Goal: Transaction & Acquisition: Purchase product/service

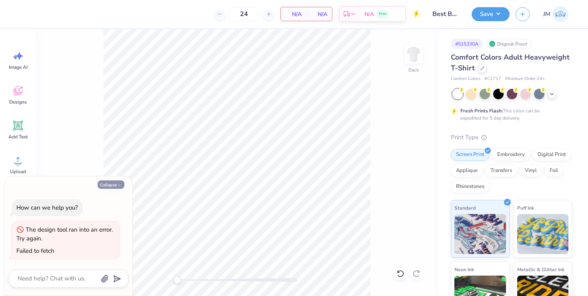
click at [106, 185] on button "Collapse" at bounding box center [111, 185] width 27 height 8
type textarea "x"
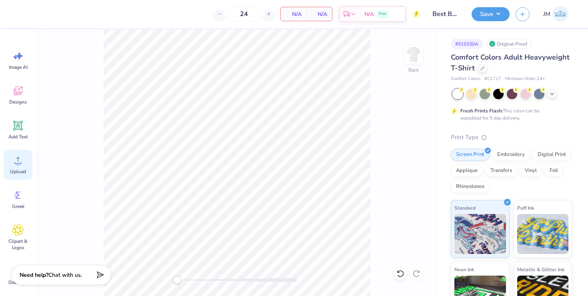
click at [17, 163] on circle at bounding box center [18, 164] width 6 height 6
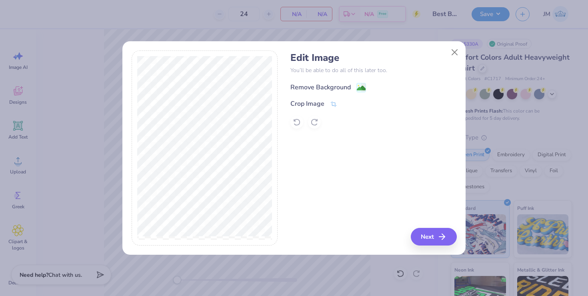
click at [358, 86] on image at bounding box center [361, 88] width 9 height 9
click at [454, 49] on button "Close" at bounding box center [455, 52] width 15 height 15
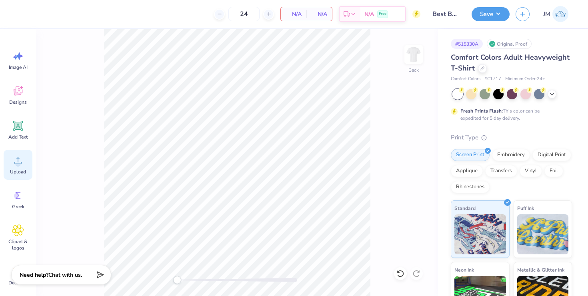
click at [19, 159] on icon at bounding box center [18, 161] width 12 height 12
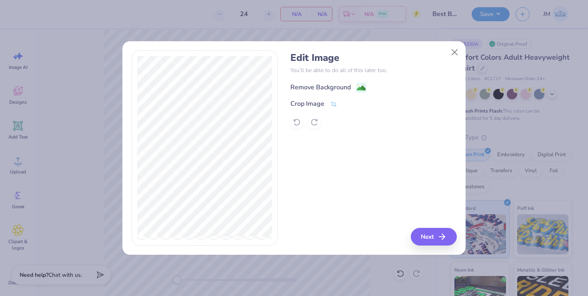
click at [363, 86] on image at bounding box center [361, 88] width 9 height 9
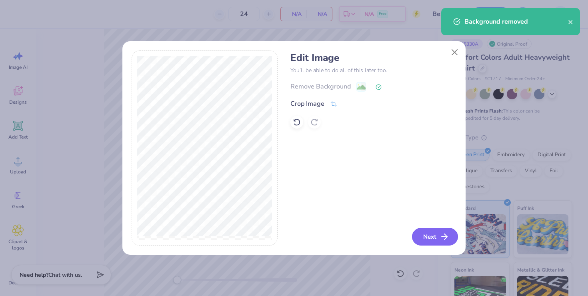
click at [434, 242] on button "Next" at bounding box center [435, 237] width 46 height 18
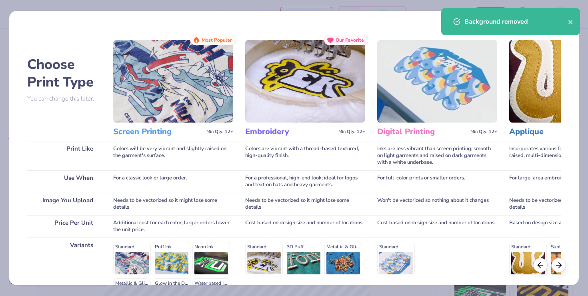
scroll to position [103, 0]
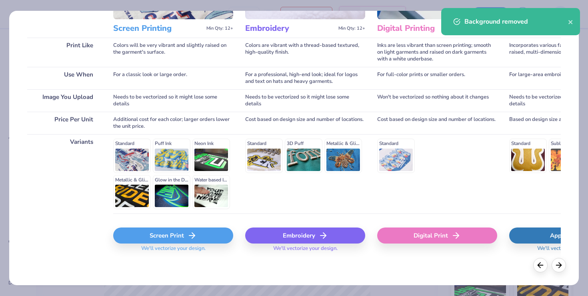
click at [153, 231] on div "Screen Print" at bounding box center [173, 235] width 120 height 16
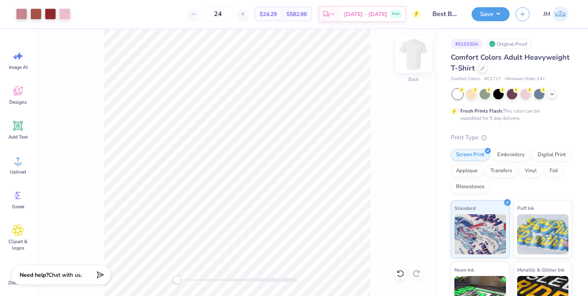
click at [410, 52] on img at bounding box center [414, 54] width 32 height 32
click at [20, 163] on circle at bounding box center [18, 164] width 6 height 6
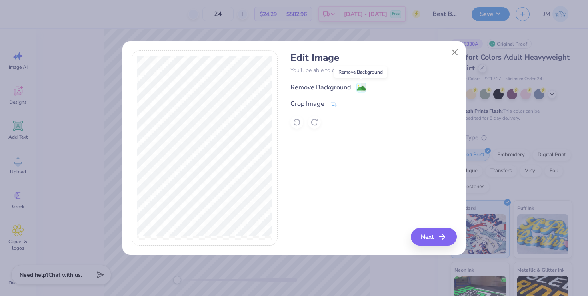
click at [361, 86] on image at bounding box center [361, 88] width 9 height 9
click at [376, 147] on div "Edit Image You’ll be able to do all of this later too. Remove Background Crop I…" at bounding box center [374, 147] width 166 height 195
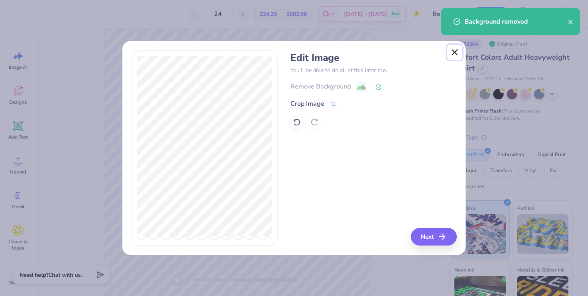
click at [455, 51] on button "Close" at bounding box center [455, 52] width 15 height 15
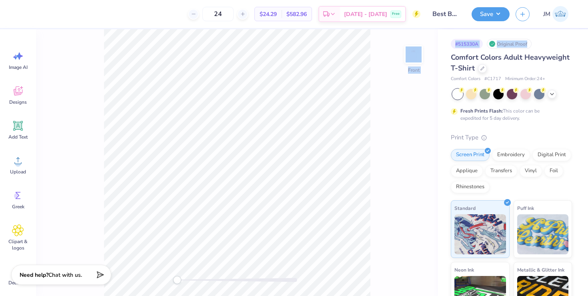
drag, startPoint x: 584, startPoint y: 52, endPoint x: 429, endPoint y: 44, distance: 155.9
click at [429, 44] on div "24 $24.29 Per Item $582.96 Total Est. Delivery [DATE] - [DATE] Free Design Titl…" at bounding box center [294, 148] width 588 height 296
click at [415, 39] on div "Front" at bounding box center [237, 162] width 402 height 267
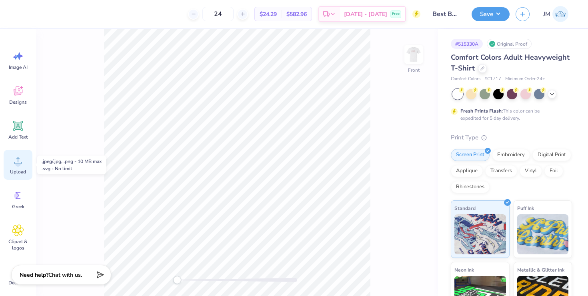
click at [18, 170] on span "Upload" at bounding box center [18, 172] width 16 height 6
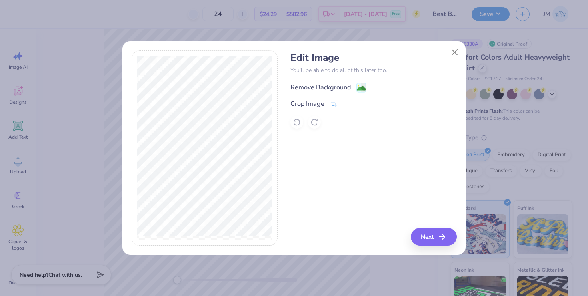
click at [363, 88] on image at bounding box center [361, 88] width 9 height 9
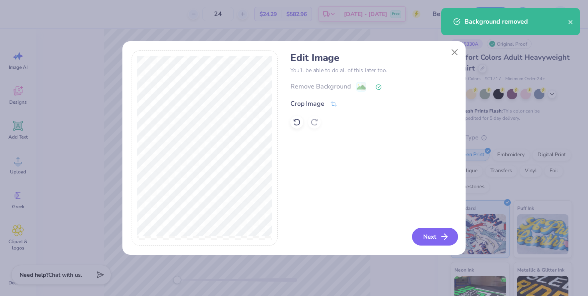
click at [439, 234] on button "Next" at bounding box center [435, 237] width 46 height 18
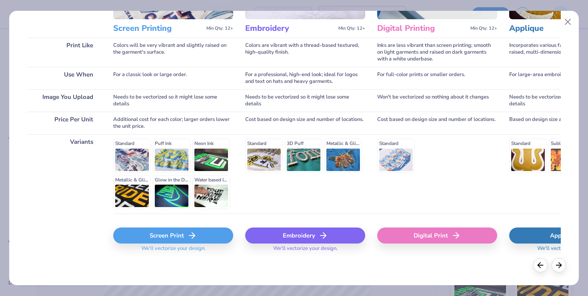
click at [154, 235] on div "Screen Print" at bounding box center [173, 235] width 120 height 16
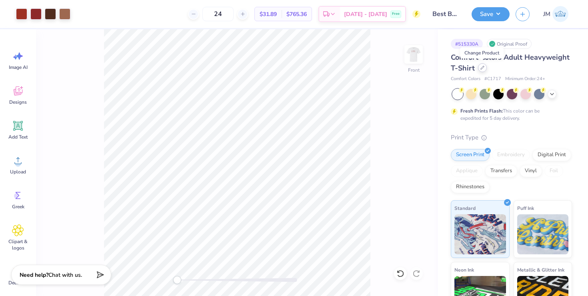
click at [483, 65] on div at bounding box center [482, 67] width 9 height 9
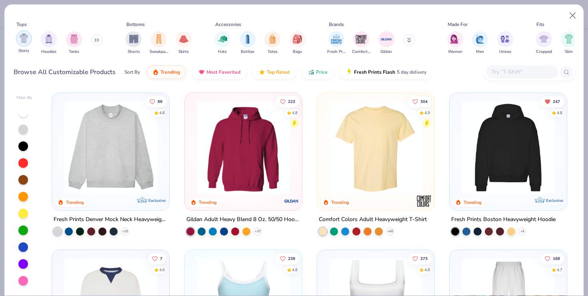
click at [20, 41] on img "filter for Shirts" at bounding box center [23, 38] width 9 height 9
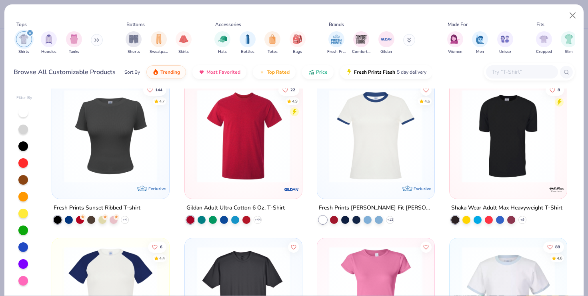
scroll to position [496, 0]
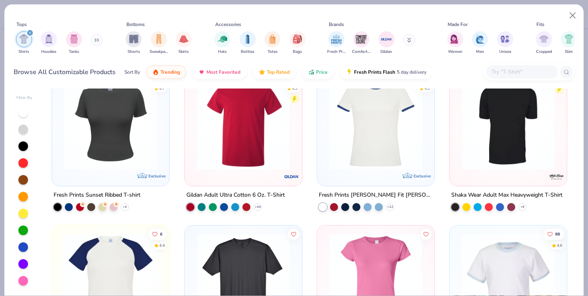
click at [245, 126] on img at bounding box center [243, 122] width 101 height 93
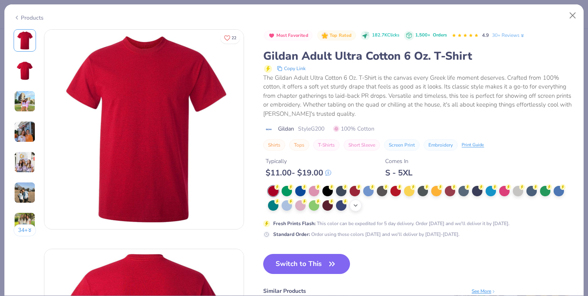
click at [353, 206] on icon at bounding box center [356, 205] width 6 height 6
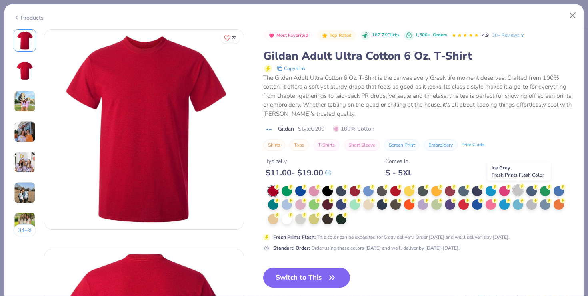
click at [518, 192] on div at bounding box center [518, 190] width 10 height 10
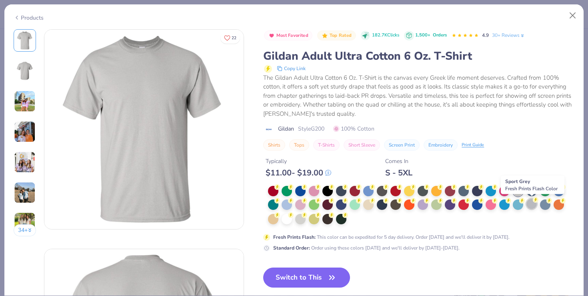
click at [533, 204] on div at bounding box center [532, 204] width 10 height 10
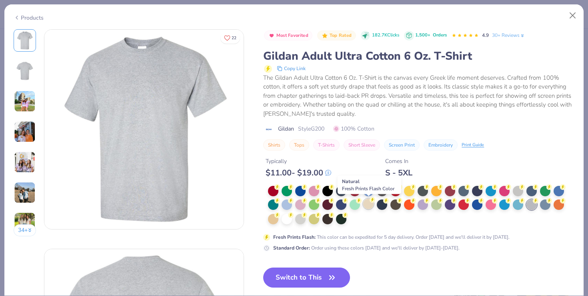
click at [372, 206] on div at bounding box center [368, 204] width 10 height 10
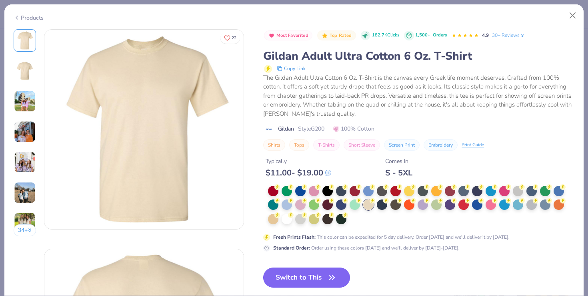
click at [287, 278] on button "Switch to This" at bounding box center [306, 277] width 87 height 20
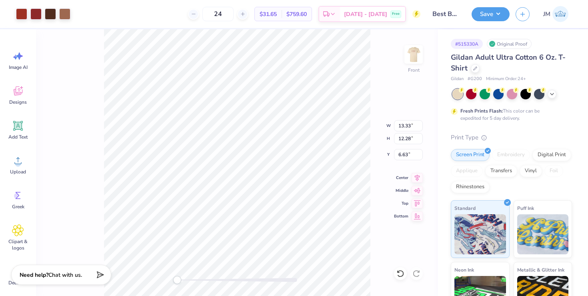
click at [404, 76] on div "Front W 13.33 13.33 " H 12.28 12.28 " Y 6.63 6.63 " Center Middle Top Bottom" at bounding box center [237, 162] width 402 height 267
click at [416, 49] on img at bounding box center [414, 54] width 32 height 32
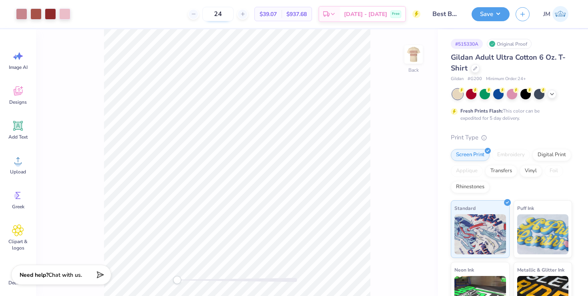
click at [231, 16] on input "24" at bounding box center [218, 14] width 31 height 14
click at [229, 14] on input "24" at bounding box center [218, 14] width 31 height 14
click at [413, 62] on img at bounding box center [414, 54] width 32 height 32
click at [476, 68] on icon at bounding box center [476, 68] width 4 height 4
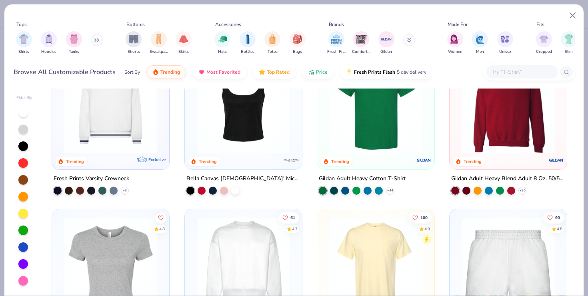
scroll to position [357, 0]
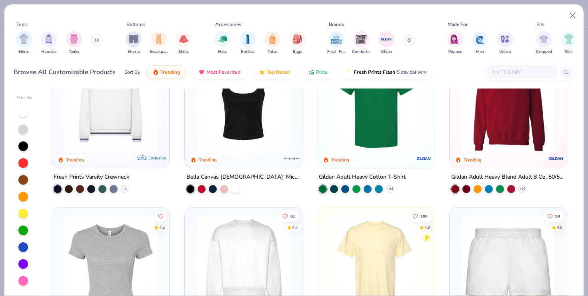
click at [351, 139] on img at bounding box center [375, 104] width 101 height 93
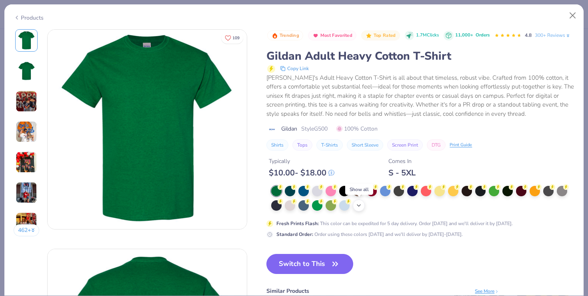
click at [363, 203] on div "+ 22" at bounding box center [359, 205] width 12 height 12
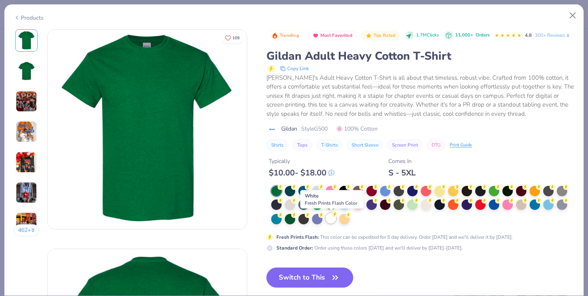
click at [333, 217] on div at bounding box center [331, 218] width 10 height 10
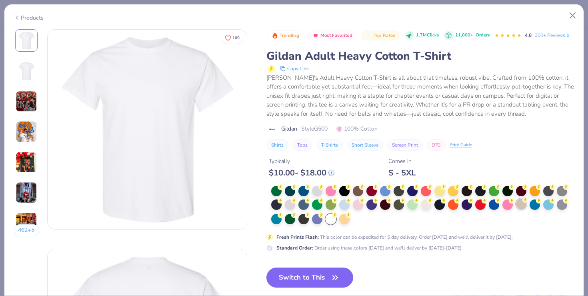
click at [520, 204] on div at bounding box center [521, 204] width 10 height 10
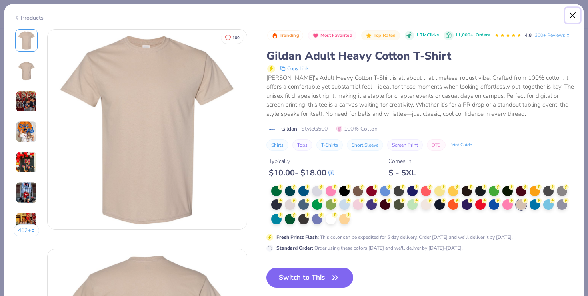
click at [573, 15] on button "Close" at bounding box center [573, 15] width 15 height 15
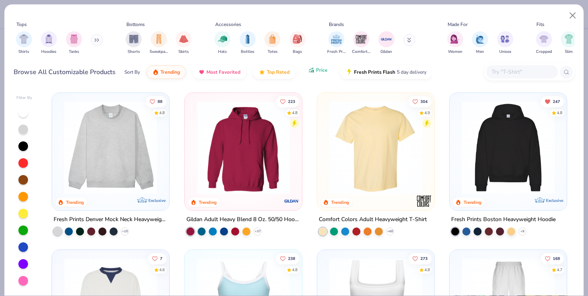
click at [309, 67] on button "Price" at bounding box center [318, 70] width 32 height 14
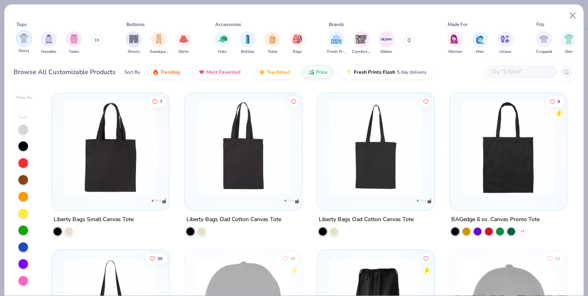
click at [24, 43] on div "filter for Shirts" at bounding box center [24, 38] width 16 height 16
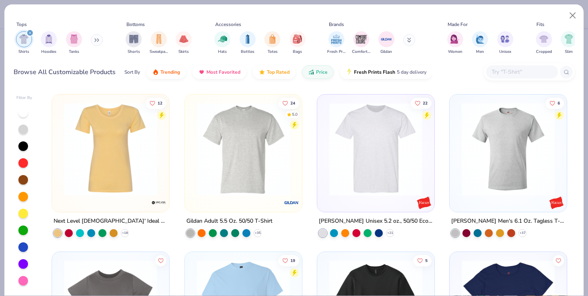
scroll to position [154, 0]
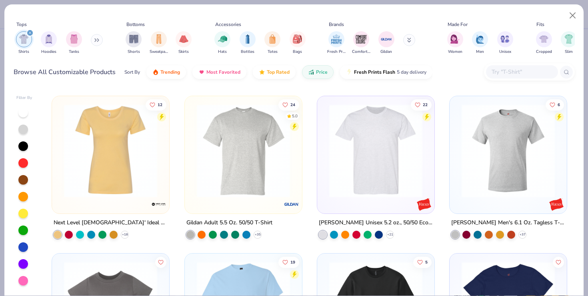
click at [365, 177] on img at bounding box center [375, 150] width 101 height 93
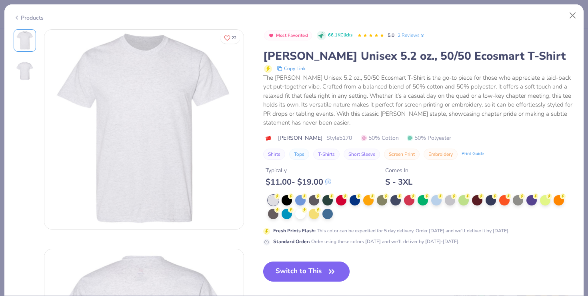
click at [311, 268] on button "Switch to This" at bounding box center [306, 271] width 87 height 20
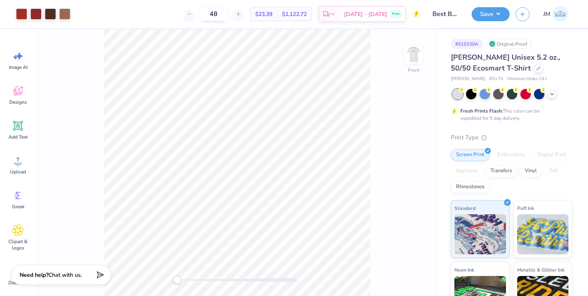
click at [229, 14] on input "48" at bounding box center [213, 14] width 31 height 14
type input "40"
click at [30, 15] on div at bounding box center [35, 13] width 11 height 11
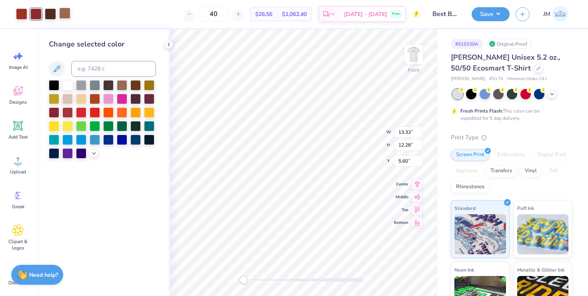
click at [65, 13] on div at bounding box center [64, 13] width 11 height 11
click at [101, 74] on input at bounding box center [113, 69] width 85 height 16
type input "7623"
click at [48, 12] on div at bounding box center [50, 13] width 11 height 11
click at [96, 66] on input at bounding box center [113, 69] width 85 height 16
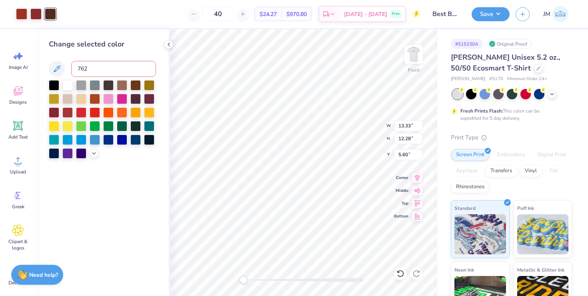
type input "7623"
click at [48, 18] on div at bounding box center [50, 13] width 11 height 11
click at [84, 68] on input at bounding box center [113, 69] width 85 height 16
type input "7623"
click at [20, 13] on div at bounding box center [21, 13] width 11 height 11
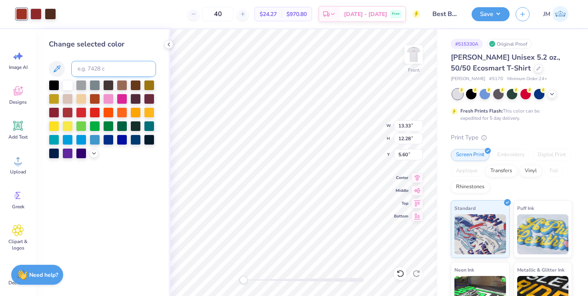
click at [86, 68] on input at bounding box center [113, 69] width 85 height 16
click at [53, 114] on div at bounding box center [54, 111] width 10 height 10
click at [35, 15] on div at bounding box center [35, 13] width 11 height 11
click at [54, 111] on div at bounding box center [54, 111] width 10 height 10
click at [50, 14] on div at bounding box center [50, 13] width 11 height 11
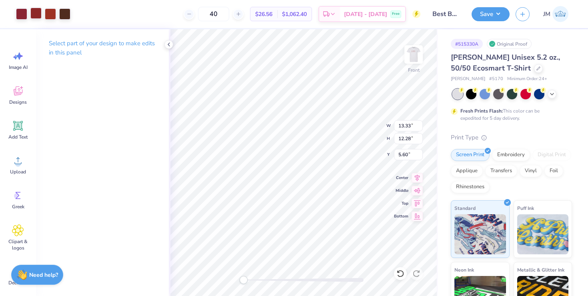
click at [37, 14] on div at bounding box center [35, 13] width 11 height 11
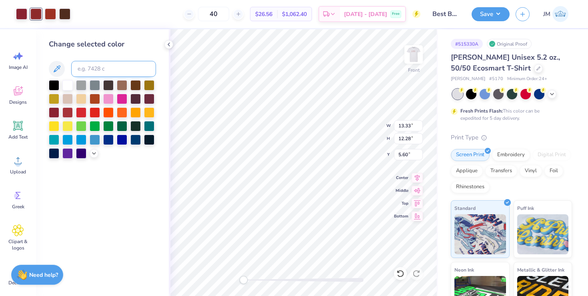
click at [95, 69] on input at bounding box center [113, 69] width 85 height 16
click at [58, 110] on div at bounding box center [54, 111] width 10 height 10
click at [49, 12] on div at bounding box center [50, 13] width 11 height 11
click at [89, 62] on input at bounding box center [113, 69] width 85 height 16
click at [57, 108] on div at bounding box center [54, 111] width 10 height 10
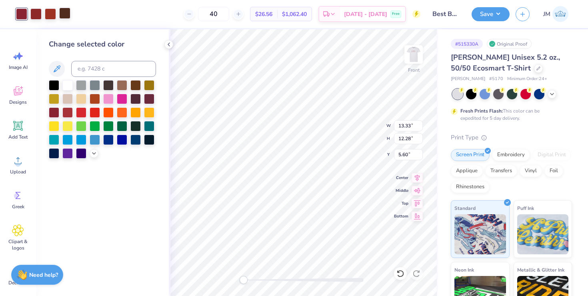
click at [67, 10] on div at bounding box center [64, 13] width 11 height 11
click at [52, 112] on div at bounding box center [54, 111] width 10 height 10
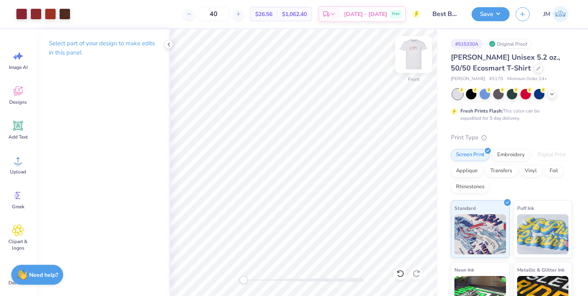
click at [410, 56] on img at bounding box center [414, 54] width 32 height 32
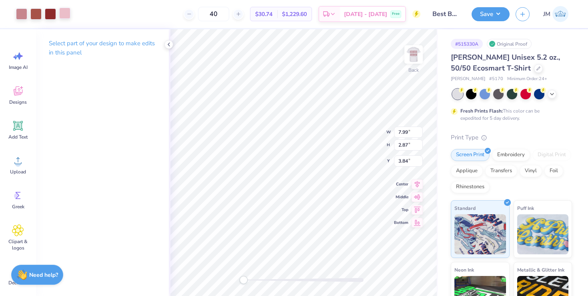
click at [62, 17] on div at bounding box center [64, 13] width 11 height 11
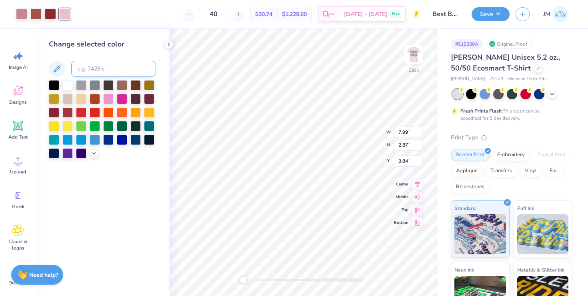
click at [94, 66] on input at bounding box center [113, 69] width 85 height 16
type input "7623"
click at [33, 8] on div at bounding box center [35, 13] width 11 height 11
click at [94, 67] on input at bounding box center [113, 69] width 85 height 16
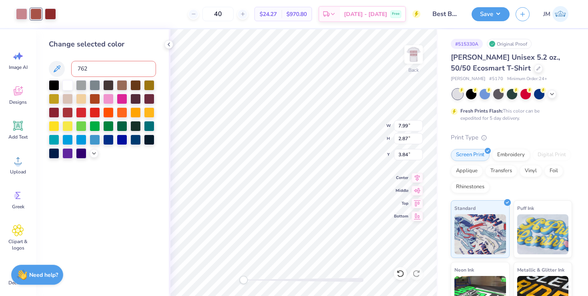
type input "7623"
click at [17, 16] on div at bounding box center [21, 13] width 11 height 11
drag, startPoint x: 17, startPoint y: 16, endPoint x: 38, endPoint y: 15, distance: 20.8
click at [38, 15] on div at bounding box center [36, 13] width 40 height 11
click at [38, 15] on div at bounding box center [35, 13] width 11 height 11
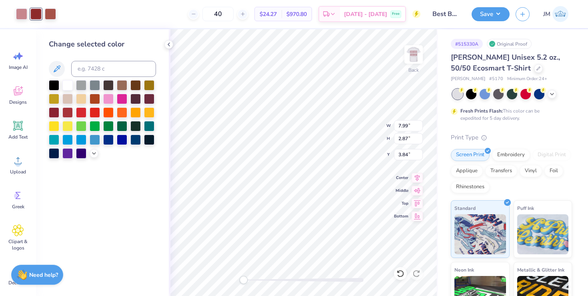
click at [28, 8] on div at bounding box center [36, 13] width 40 height 11
click at [24, 11] on div at bounding box center [21, 13] width 11 height 11
click at [60, 70] on icon at bounding box center [57, 69] width 10 height 10
click at [35, 14] on div at bounding box center [35, 13] width 11 height 11
click at [61, 72] on icon at bounding box center [57, 69] width 10 height 10
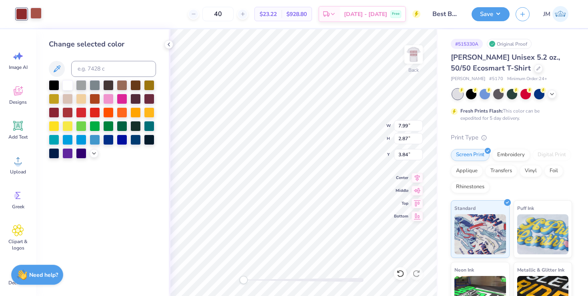
click at [38, 15] on div at bounding box center [35, 13] width 11 height 11
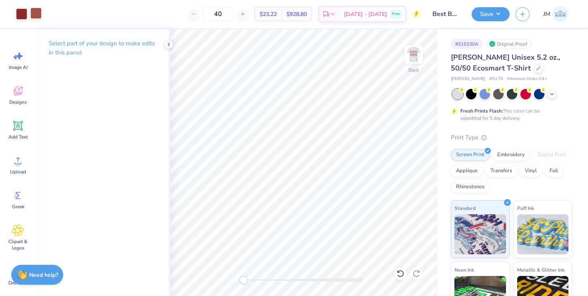
click at [35, 12] on div at bounding box center [35, 13] width 11 height 11
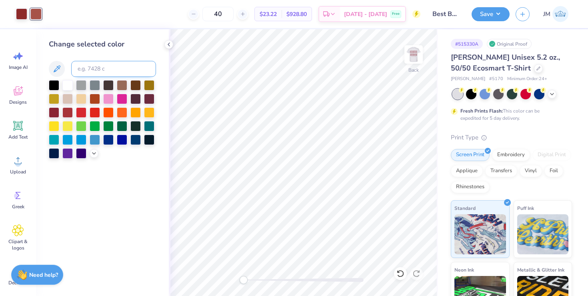
click at [96, 65] on input at bounding box center [113, 69] width 85 height 16
type input "7623"
click at [33, 11] on div at bounding box center [35, 13] width 11 height 11
click at [55, 62] on button at bounding box center [57, 69] width 16 height 16
click at [409, 60] on img at bounding box center [414, 54] width 32 height 32
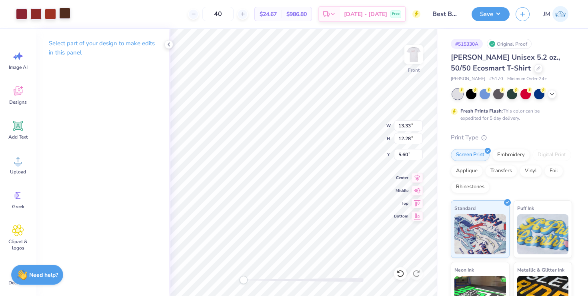
click at [63, 14] on div at bounding box center [64, 13] width 11 height 11
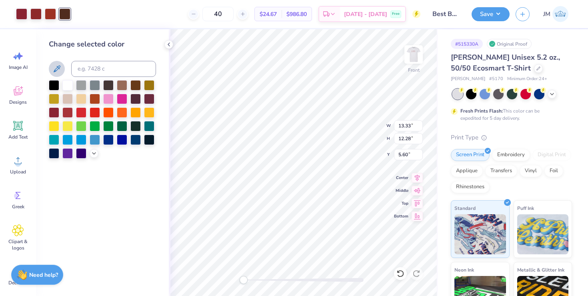
click at [54, 70] on icon at bounding box center [57, 68] width 7 height 7
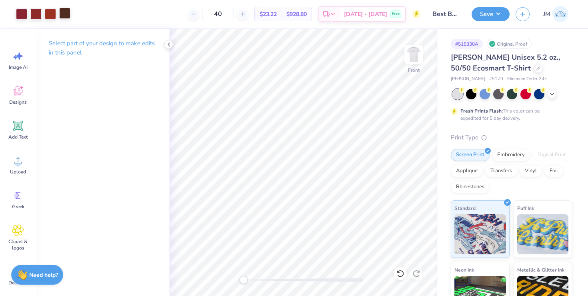
click at [64, 12] on div at bounding box center [64, 13] width 11 height 11
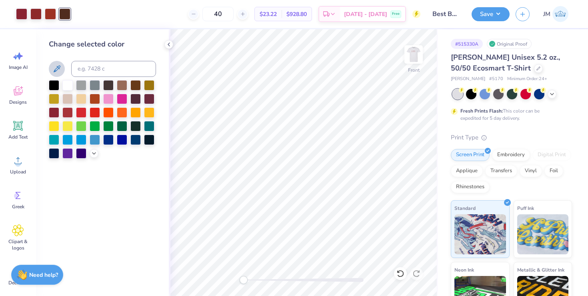
click at [53, 68] on icon at bounding box center [57, 69] width 10 height 10
click at [62, 14] on div at bounding box center [64, 13] width 11 height 11
click at [55, 66] on icon at bounding box center [57, 69] width 10 height 10
click at [234, 18] on input "40" at bounding box center [218, 14] width 31 height 14
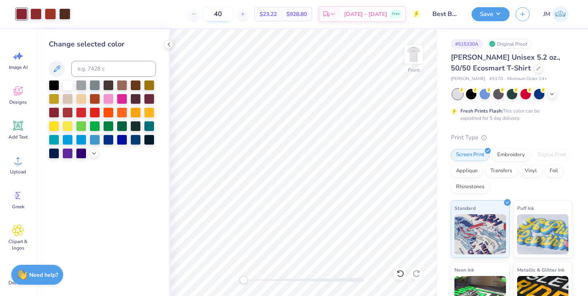
click at [228, 15] on input "40" at bounding box center [218, 14] width 31 height 14
type input "24"
click at [168, 45] on icon at bounding box center [169, 44] width 6 height 6
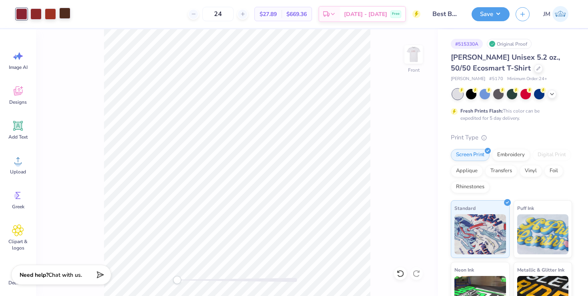
click at [64, 14] on div at bounding box center [64, 13] width 11 height 11
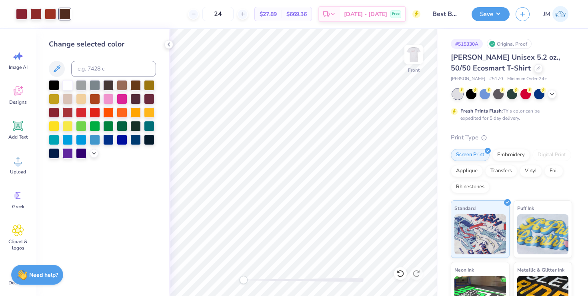
click at [140, 56] on div "Change selected color" at bounding box center [102, 99] width 107 height 120
click at [53, 112] on div at bounding box center [54, 111] width 10 height 10
click at [171, 43] on icon at bounding box center [169, 44] width 6 height 6
